Goal: Task Accomplishment & Management: Manage account settings

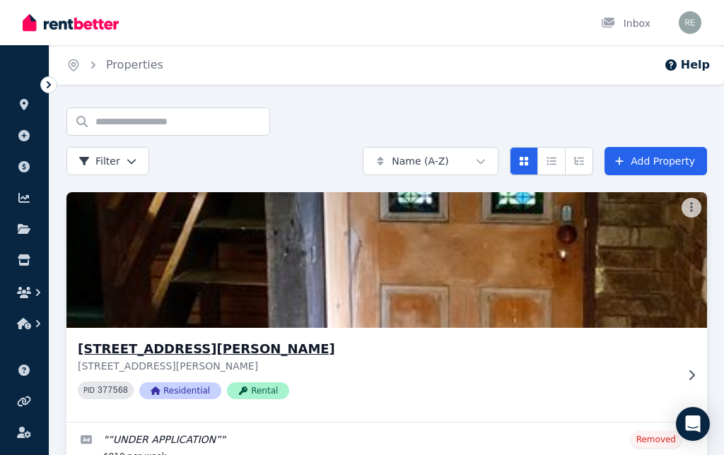
click at [641, 278] on img at bounding box center [386, 260] width 672 height 143
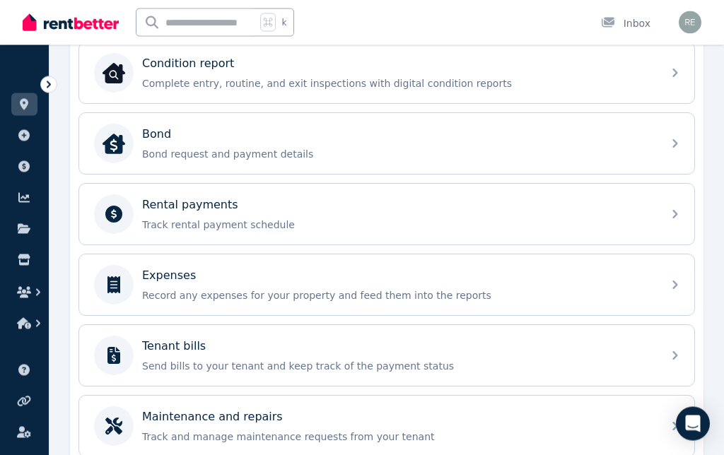
scroll to position [476, 0]
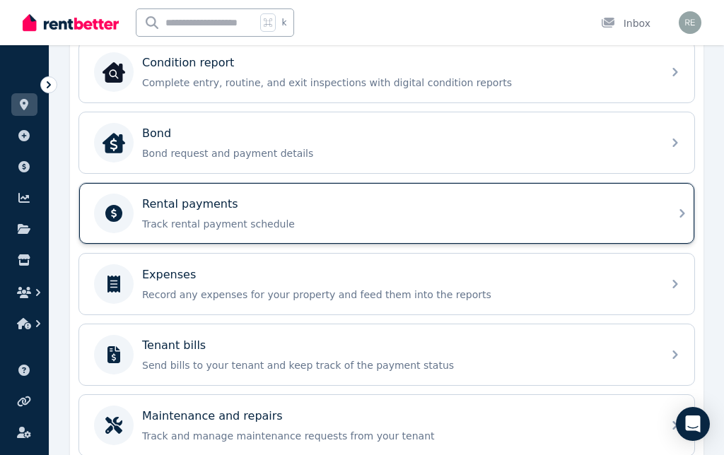
click at [664, 221] on div "Rental payments Track rental payment schedule" at bounding box center [386, 213] width 615 height 61
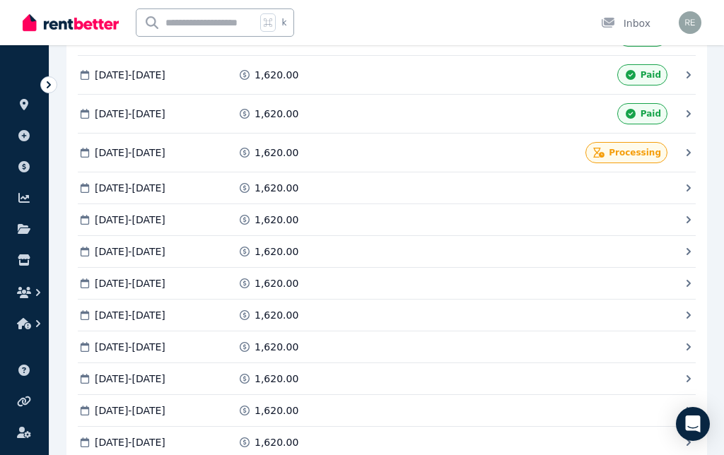
scroll to position [920, 0]
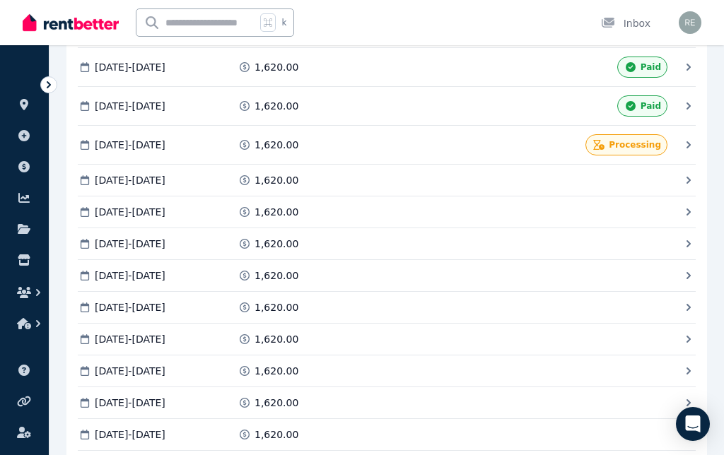
click at [628, 433] on div "Mark as Paid" at bounding box center [604, 435] width 127 height 14
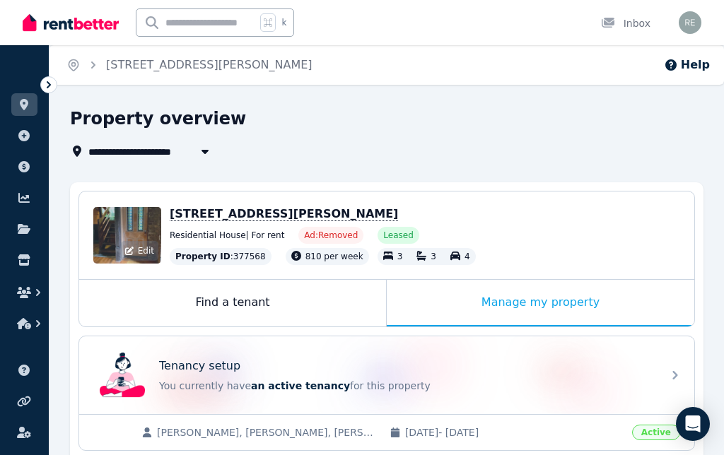
click at [131, 235] on div "Edit" at bounding box center [127, 235] width 68 height 57
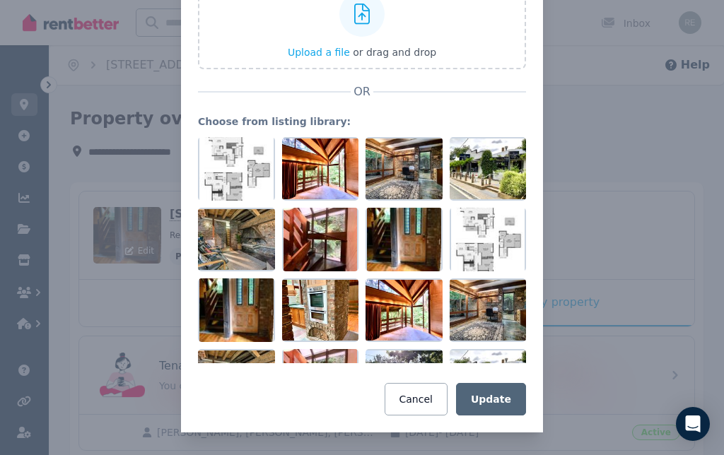
scroll to position [131, 0]
click at [328, 171] on div at bounding box center [320, 169] width 77 height 64
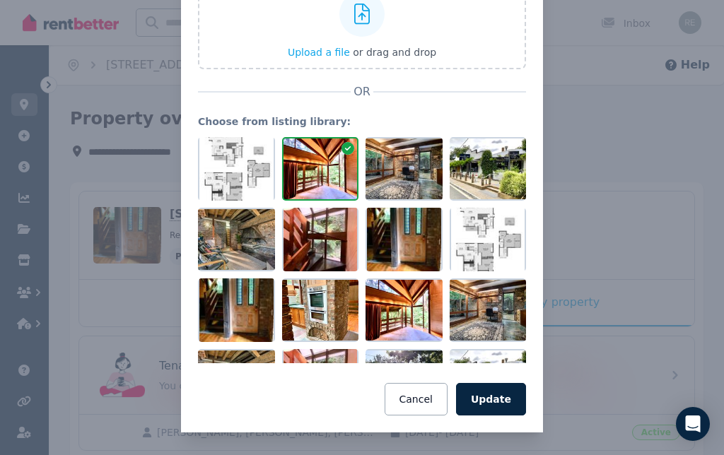
click at [324, 167] on div at bounding box center [320, 169] width 77 height 64
click at [329, 175] on div at bounding box center [320, 169] width 77 height 64
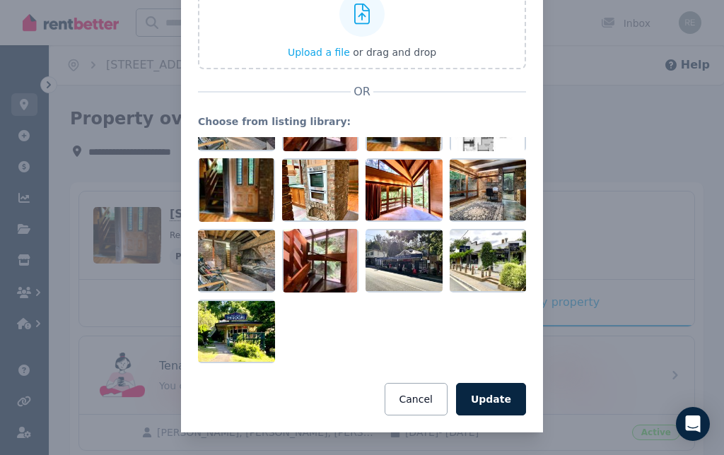
scroll to position [120, 0]
click at [430, 406] on button "Cancel" at bounding box center [415, 399] width 63 height 33
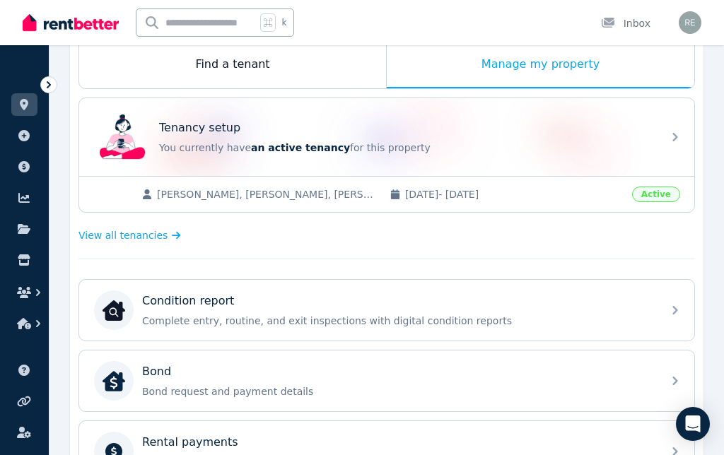
scroll to position [0, 0]
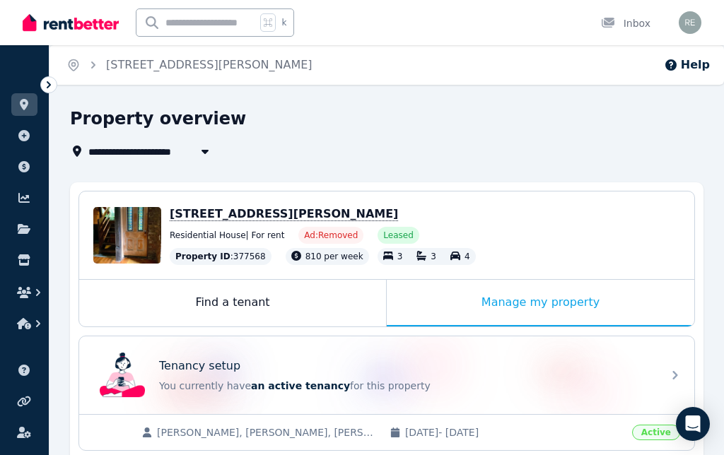
click at [690, 28] on img "button" at bounding box center [689, 22] width 23 height 23
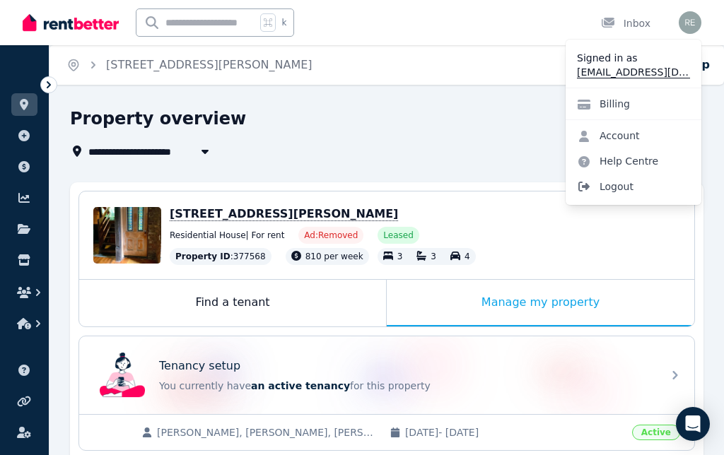
click at [624, 192] on span "Logout" at bounding box center [633, 186] width 136 height 25
